Goal: Task Accomplishment & Management: Use online tool/utility

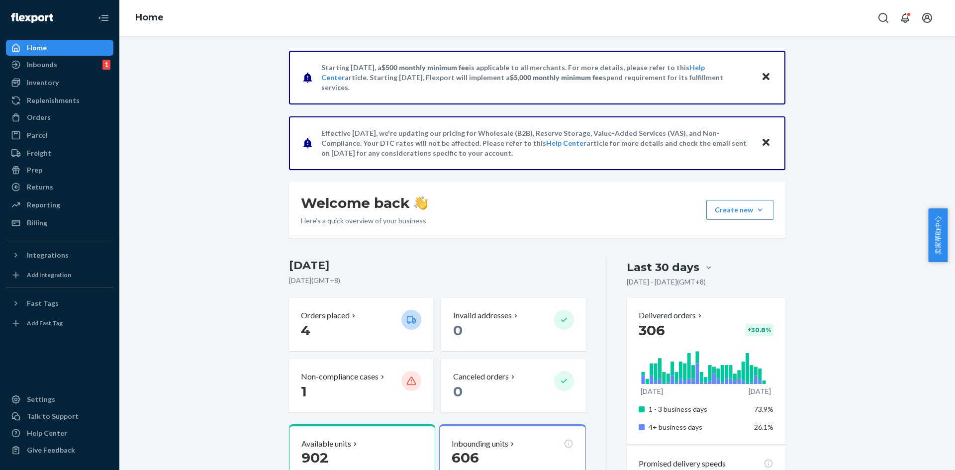
click at [66, 66] on div "Inbounds 1" at bounding box center [59, 65] width 105 height 14
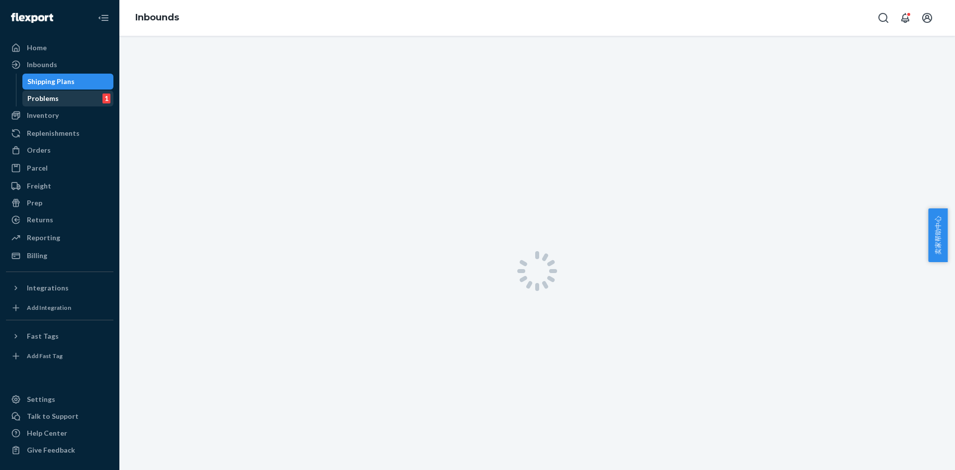
click at [61, 94] on div "Problems 1" at bounding box center [68, 99] width 90 height 14
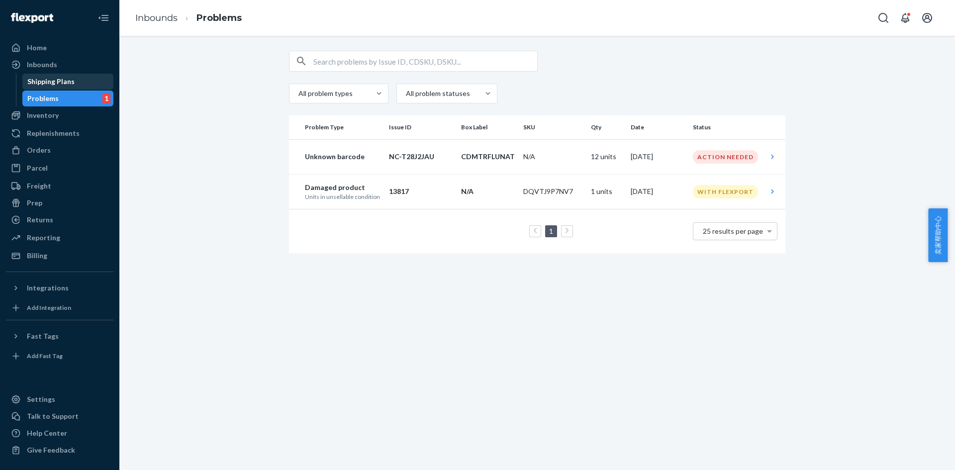
click at [55, 81] on div "Shipping Plans" at bounding box center [50, 82] width 47 height 10
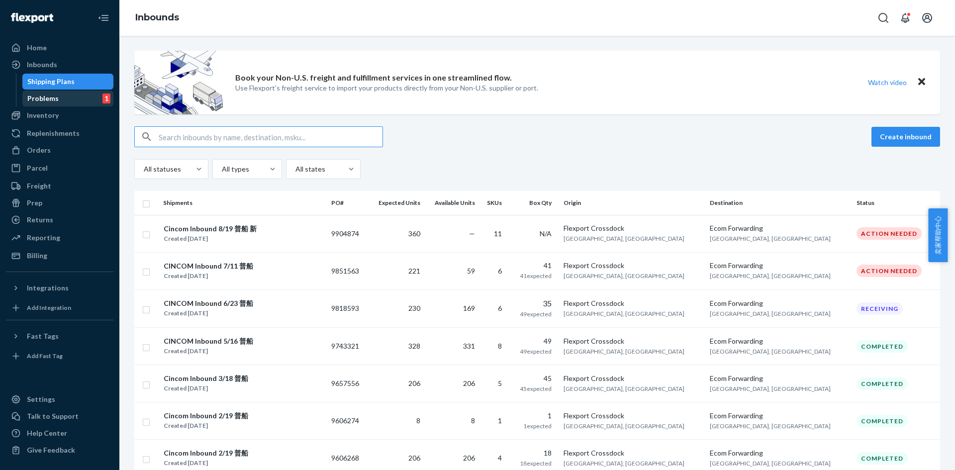
click at [67, 100] on div "Problems 1" at bounding box center [68, 99] width 90 height 14
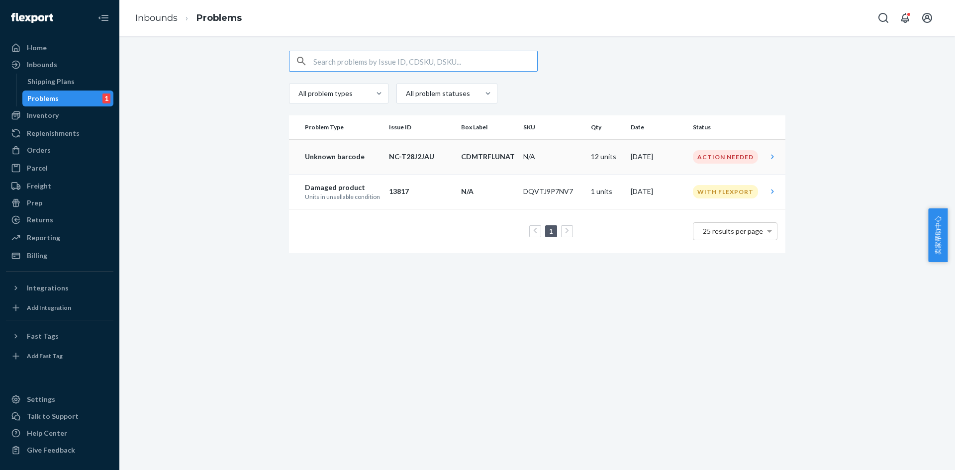
click at [504, 152] on p "CDMTRFLUNAT" at bounding box center [488, 157] width 54 height 10
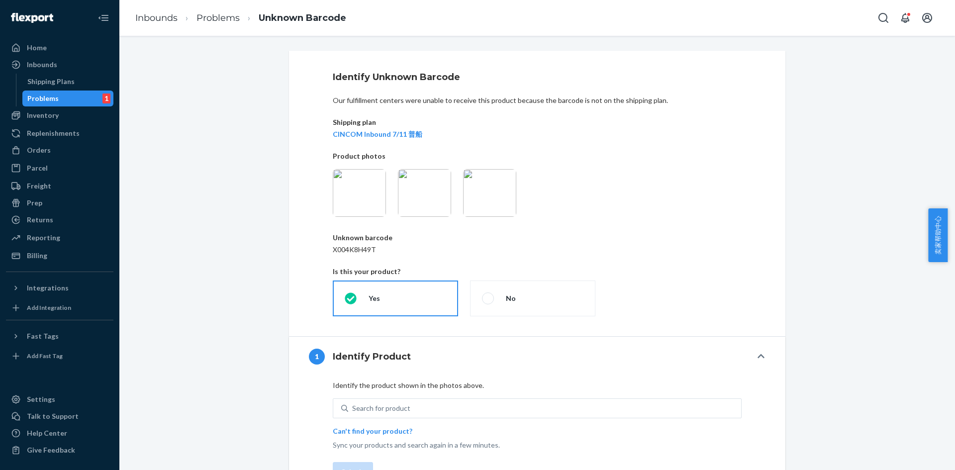
click at [351, 184] on img at bounding box center [359, 193] width 53 height 48
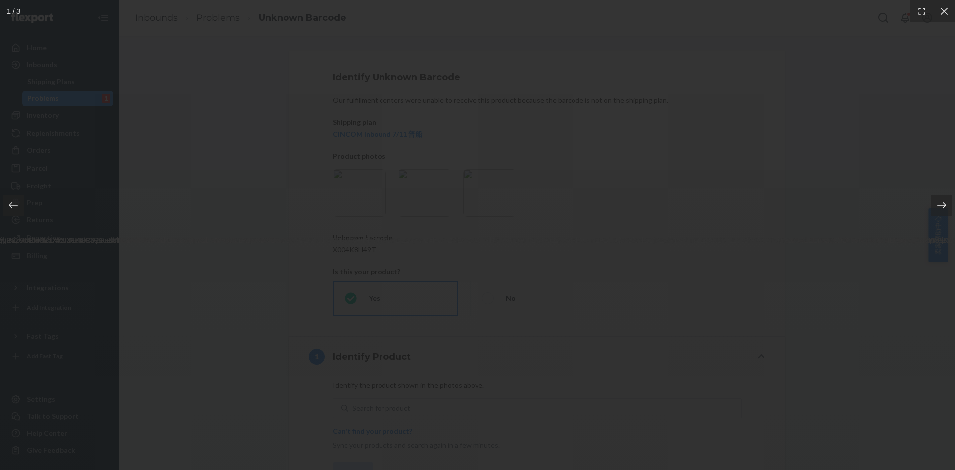
click at [941, 206] on icon at bounding box center [942, 205] width 10 height 10
click at [942, 200] on icon at bounding box center [942, 205] width 10 height 10
click at [942, 15] on icon at bounding box center [944, 11] width 10 height 10
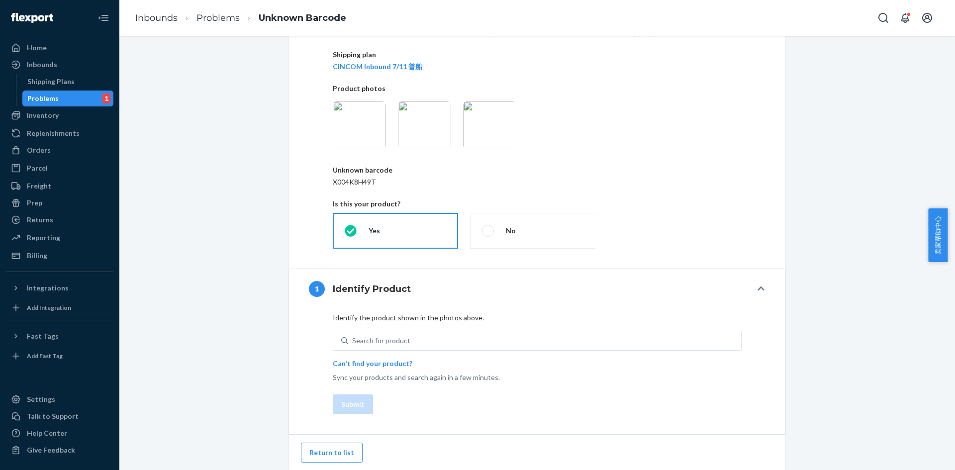
scroll to position [68, 0]
click at [355, 124] on img at bounding box center [359, 125] width 53 height 48
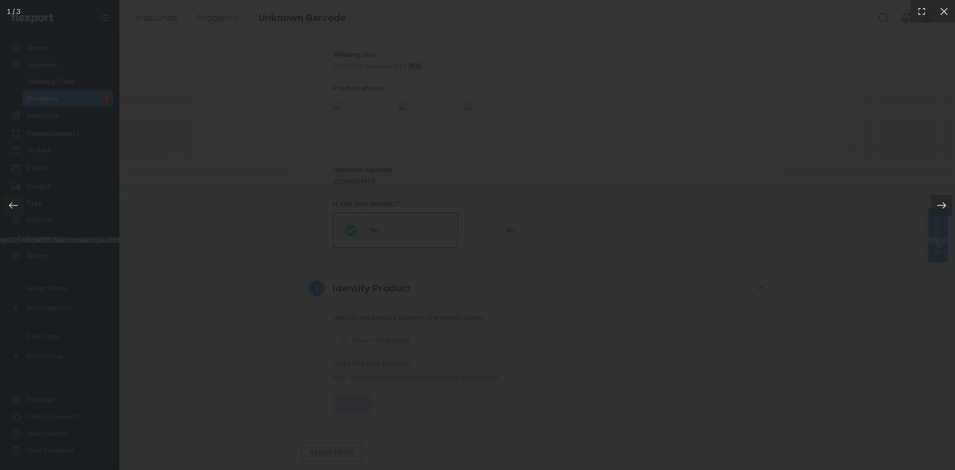
click at [939, 207] on icon at bounding box center [942, 205] width 10 height 10
click at [941, 7] on icon at bounding box center [944, 11] width 10 height 10
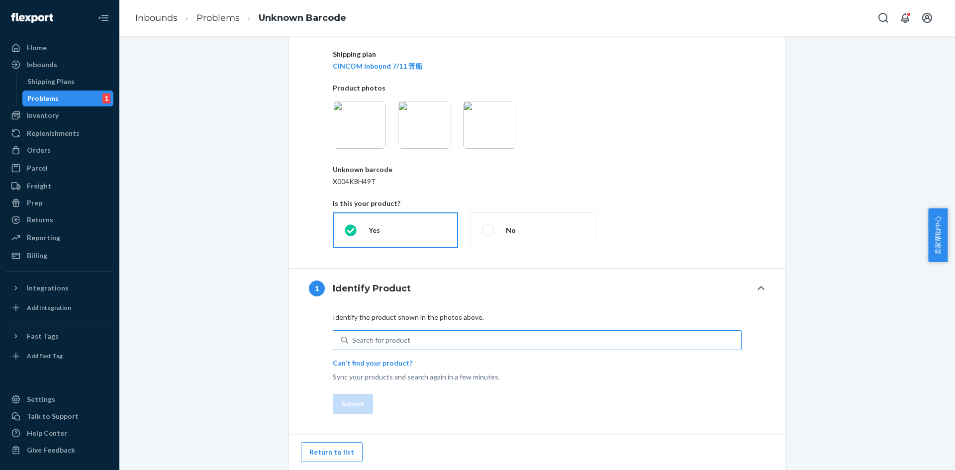
click at [378, 340] on div "Search for product" at bounding box center [381, 340] width 58 height 10
click at [353, 340] on input "Search for product" at bounding box center [352, 340] width 1 height 10
click at [378, 340] on div "Search for product" at bounding box center [381, 340] width 58 height 10
click at [353, 340] on input "0 results available. Use Up and Down to choose options, press Enter to select t…" at bounding box center [352, 340] width 1 height 10
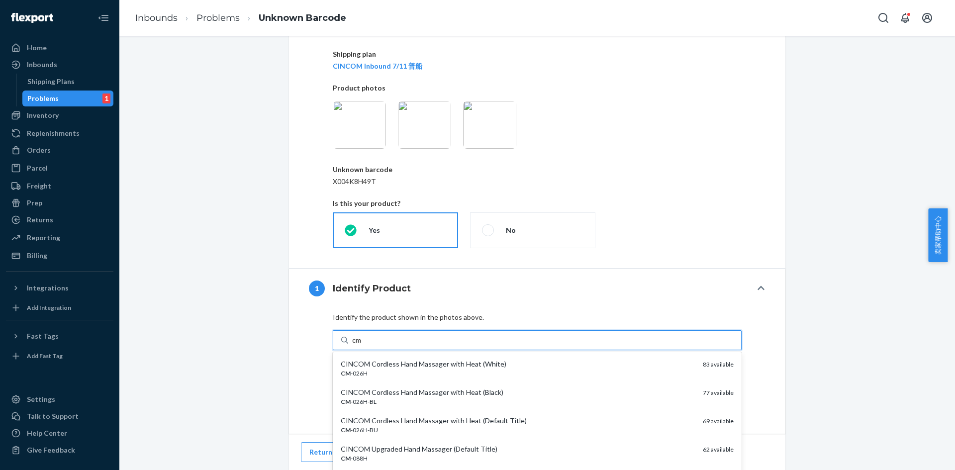
type input "c"
type input "CM-066K"
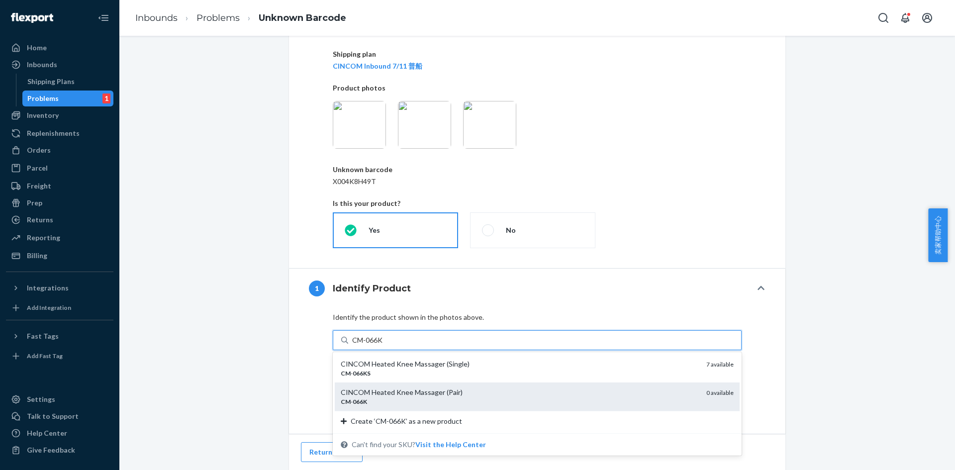
click at [387, 402] on div "CM - 066K" at bounding box center [520, 401] width 358 height 8
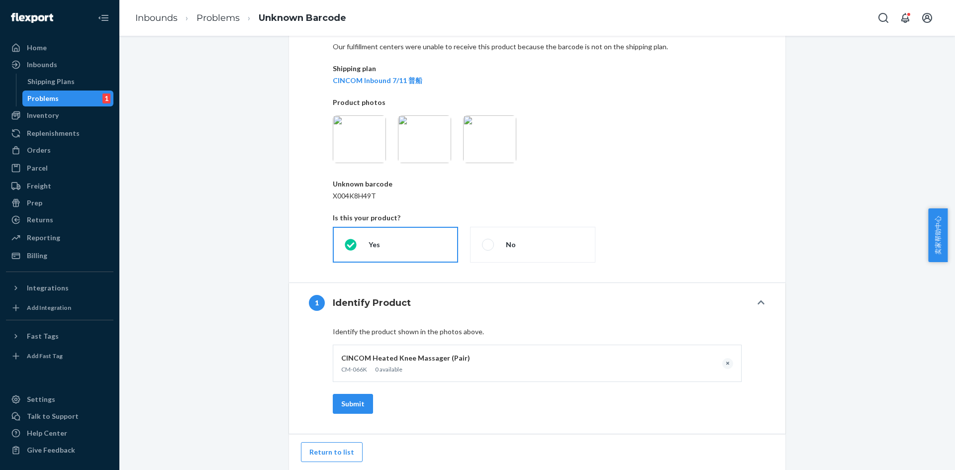
scroll to position [54, 0]
click at [358, 148] on img at bounding box center [359, 139] width 53 height 48
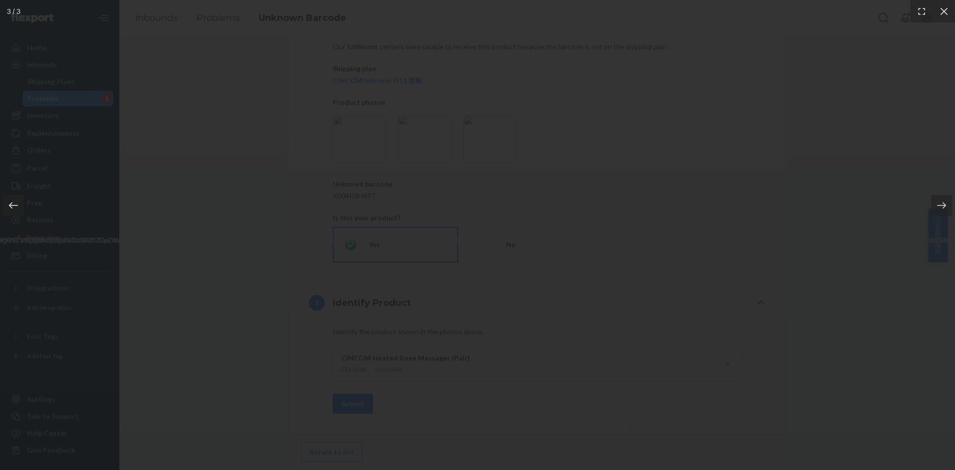
click at [13, 206] on icon at bounding box center [13, 205] width 10 height 10
click at [941, 10] on icon at bounding box center [944, 11] width 10 height 10
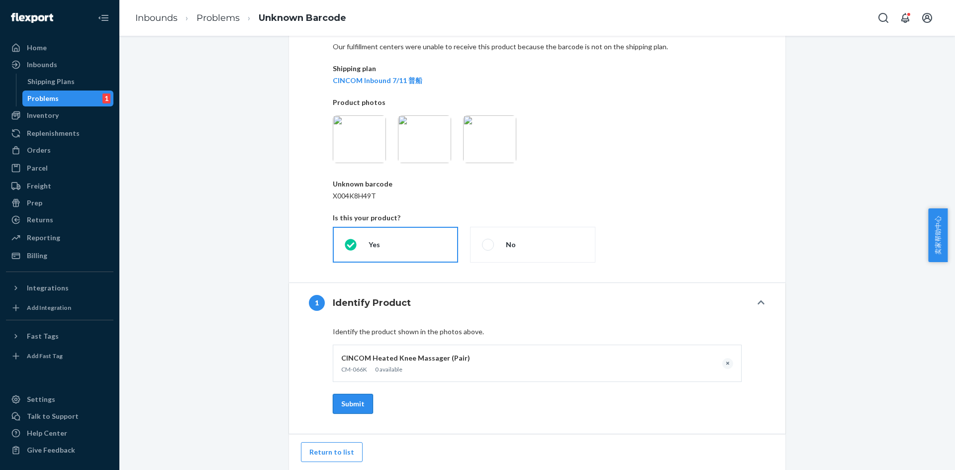
click at [341, 403] on button "Submit" at bounding box center [353, 404] width 40 height 20
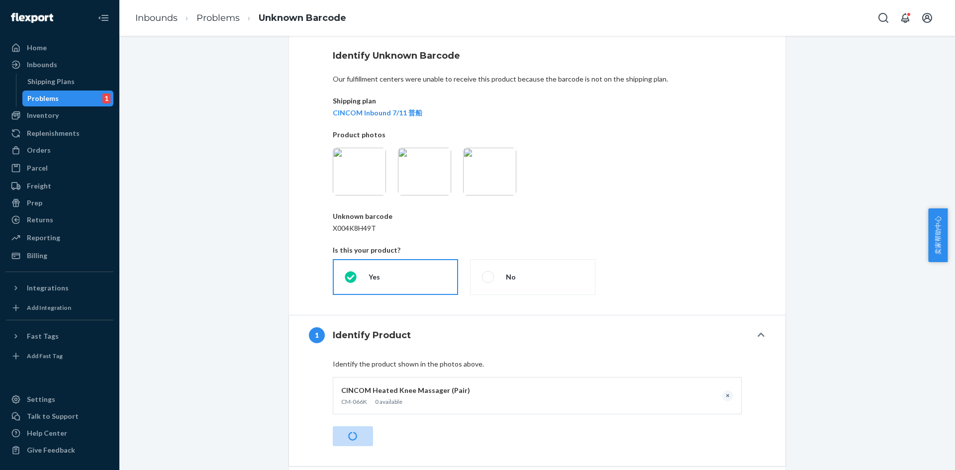
scroll to position [4, 0]
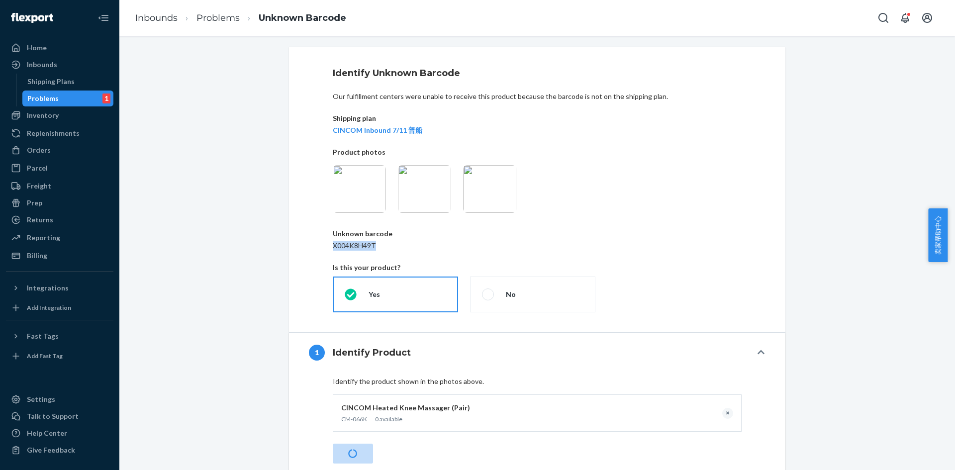
drag, startPoint x: 326, startPoint y: 246, endPoint x: 384, endPoint y: 250, distance: 58.3
click at [384, 250] on div "Identify Unknown Barcode Our fulfillment centers were unable to receive this pr…" at bounding box center [537, 189] width 496 height 285
copy p "X004K8H49T"
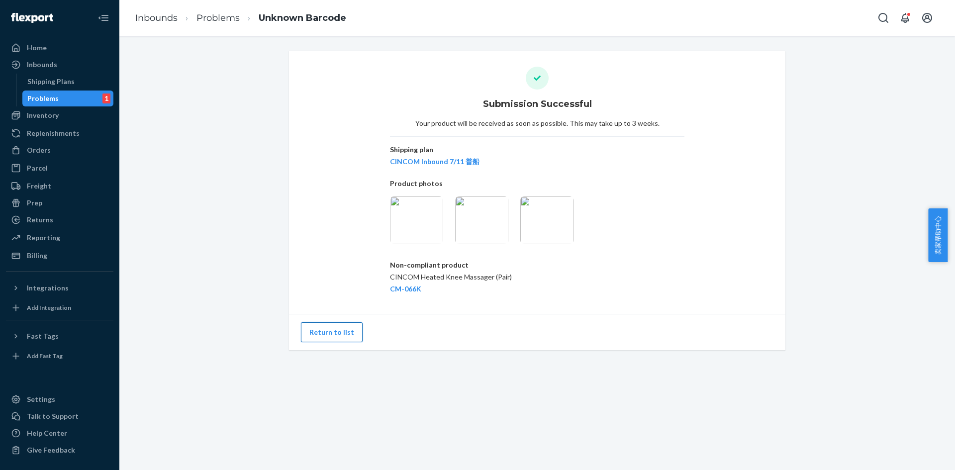
click at [333, 331] on button "Return to list" at bounding box center [332, 332] width 62 height 20
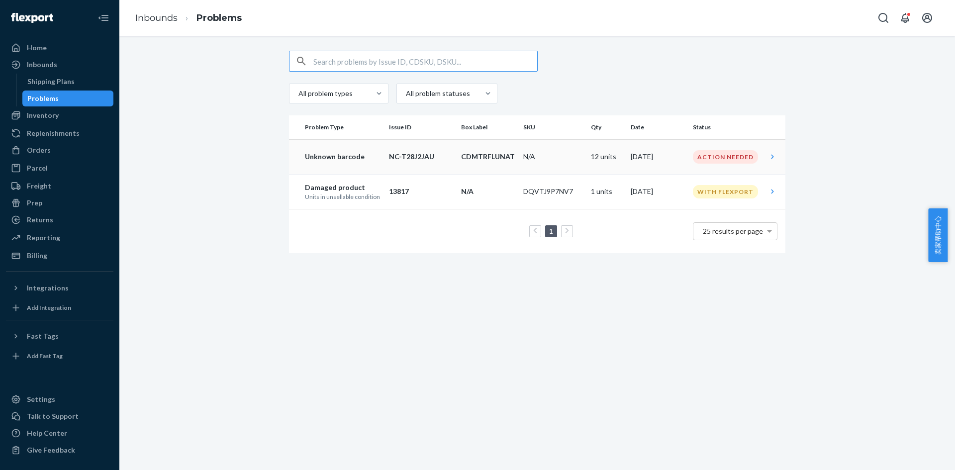
click at [479, 159] on p "CDMTRFLUNAT" at bounding box center [488, 157] width 54 height 10
click at [753, 156] on td "Action Needed" at bounding box center [726, 156] width 75 height 35
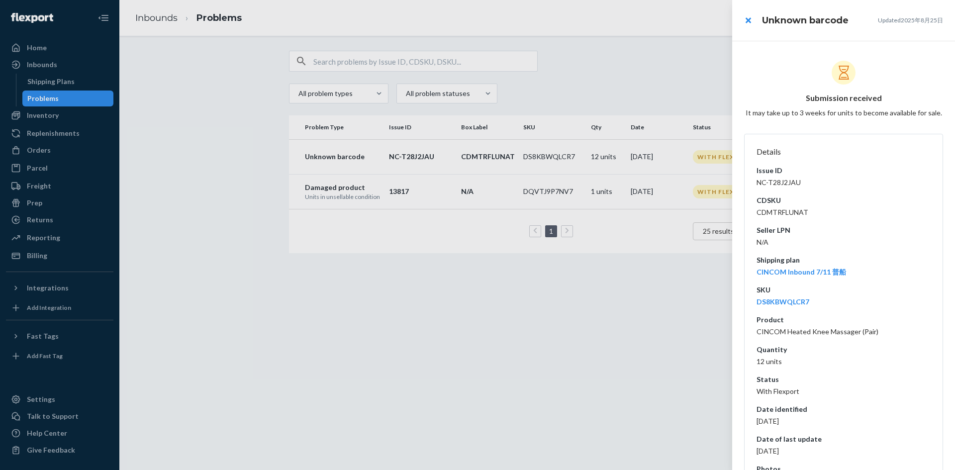
scroll to position [50, 0]
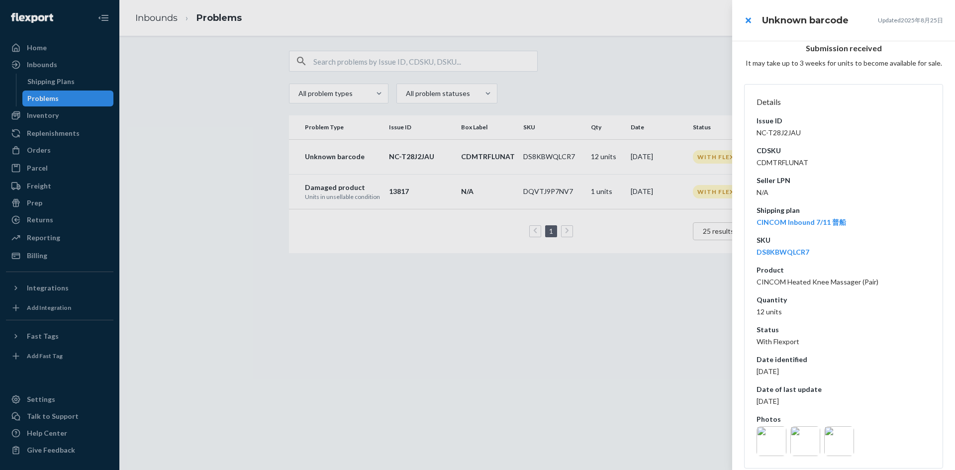
click at [841, 439] on img at bounding box center [839, 441] width 30 height 30
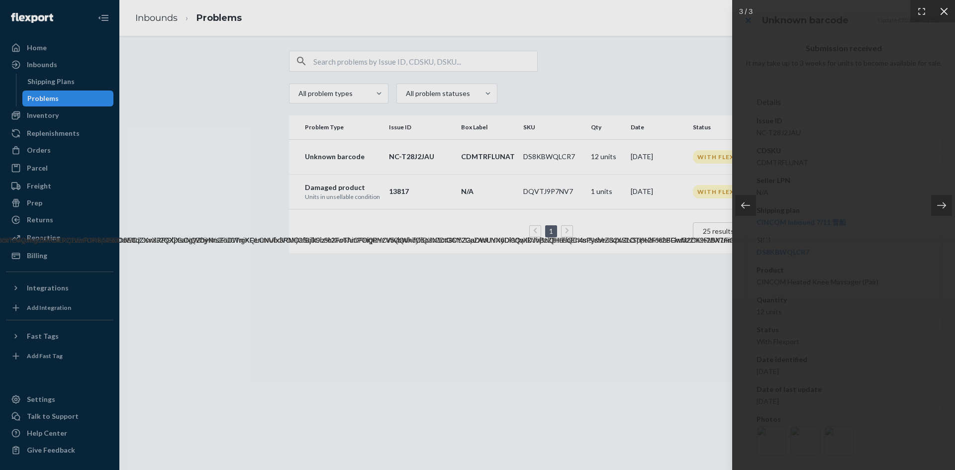
click at [947, 14] on icon at bounding box center [943, 10] width 7 height 7
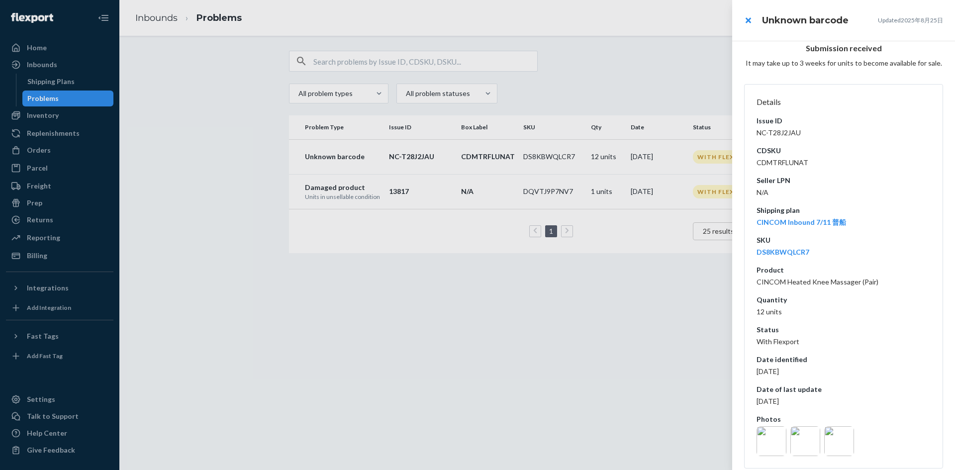
click at [838, 438] on img at bounding box center [839, 441] width 30 height 30
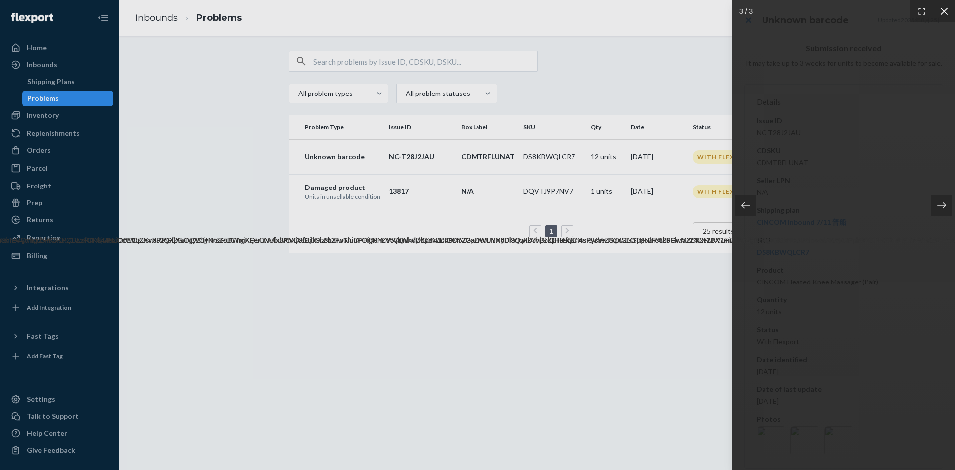
click at [946, 15] on icon at bounding box center [944, 11] width 10 height 10
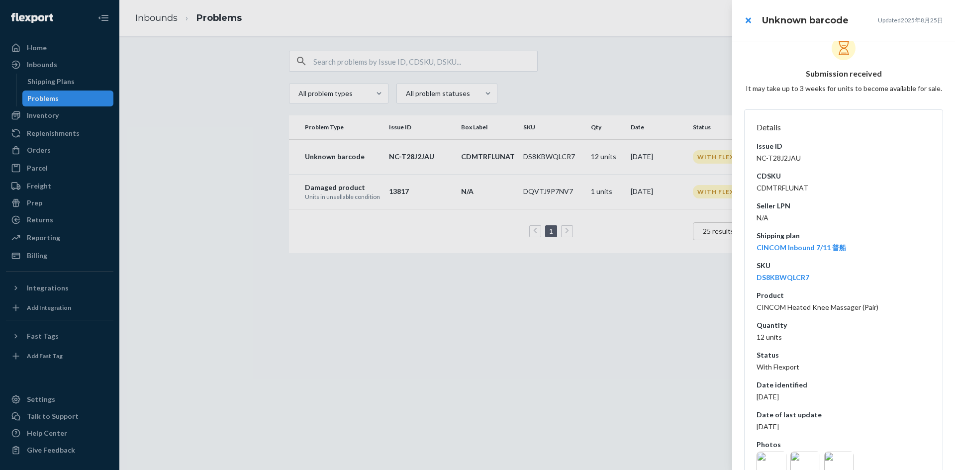
scroll to position [0, 0]
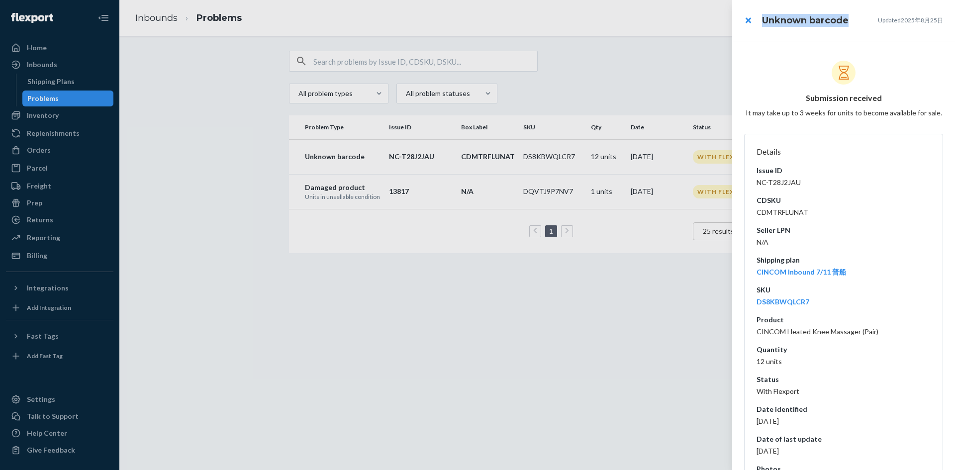
drag, startPoint x: 762, startPoint y: 22, endPoint x: 848, endPoint y: 22, distance: 85.0
click at [848, 22] on h3 "Unknown barcode" at bounding box center [805, 20] width 87 height 13
copy h3 "Unknown barcode"
click at [746, 18] on button "close" at bounding box center [748, 20] width 20 height 20
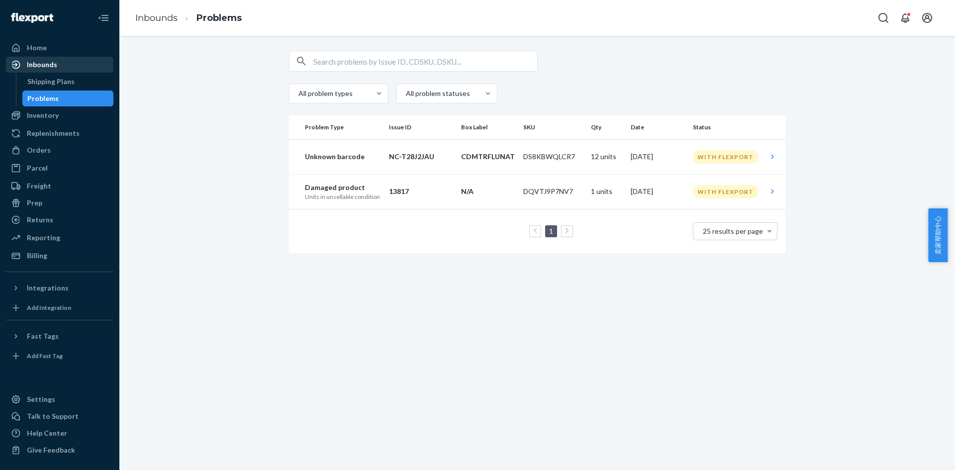
click at [56, 65] on div "Inbounds" at bounding box center [59, 65] width 105 height 14
